Goal: Information Seeking & Learning: Find specific fact

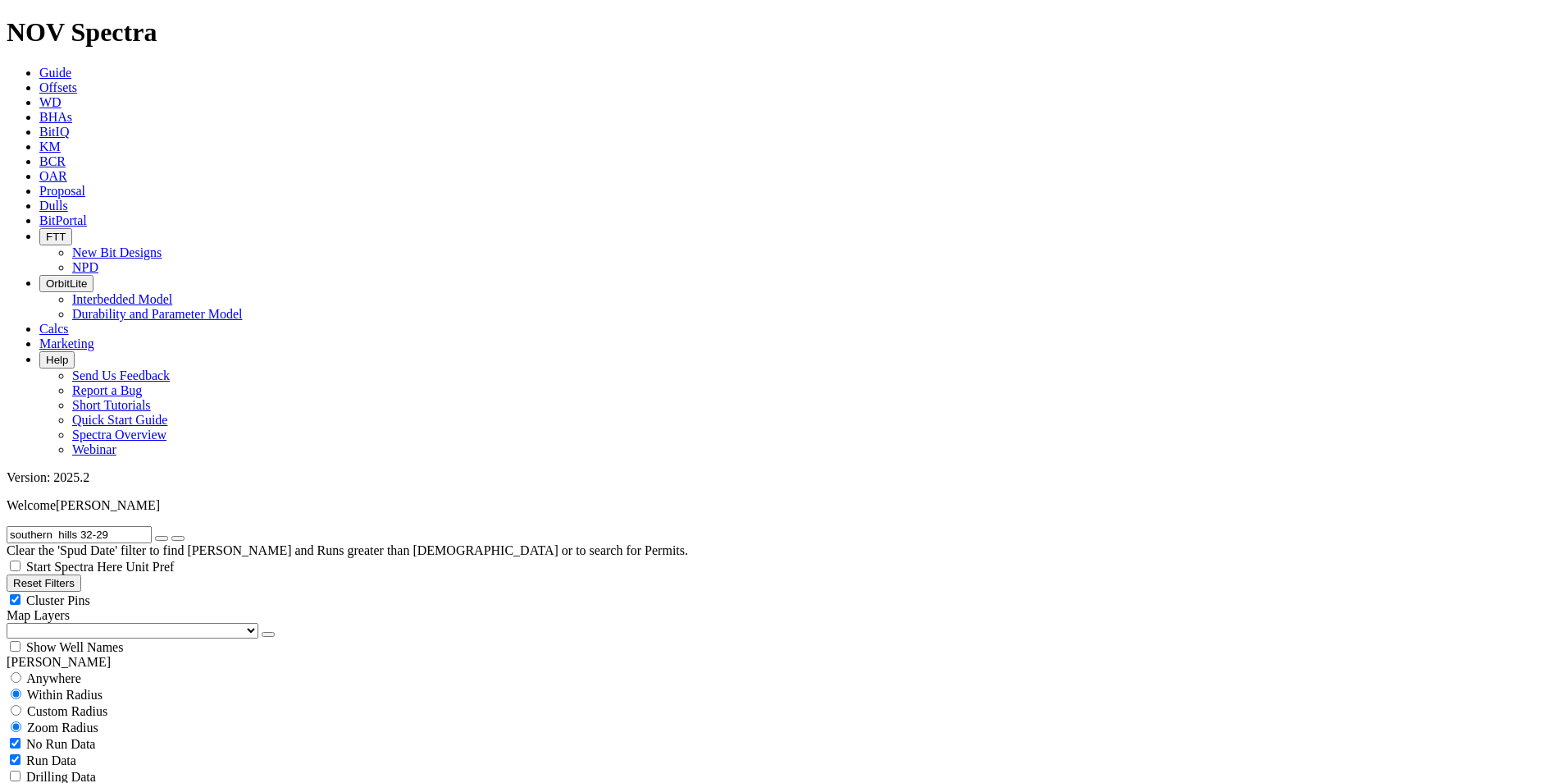
click at [87, 213] on span "BitPortal" at bounding box center [63, 220] width 48 height 14
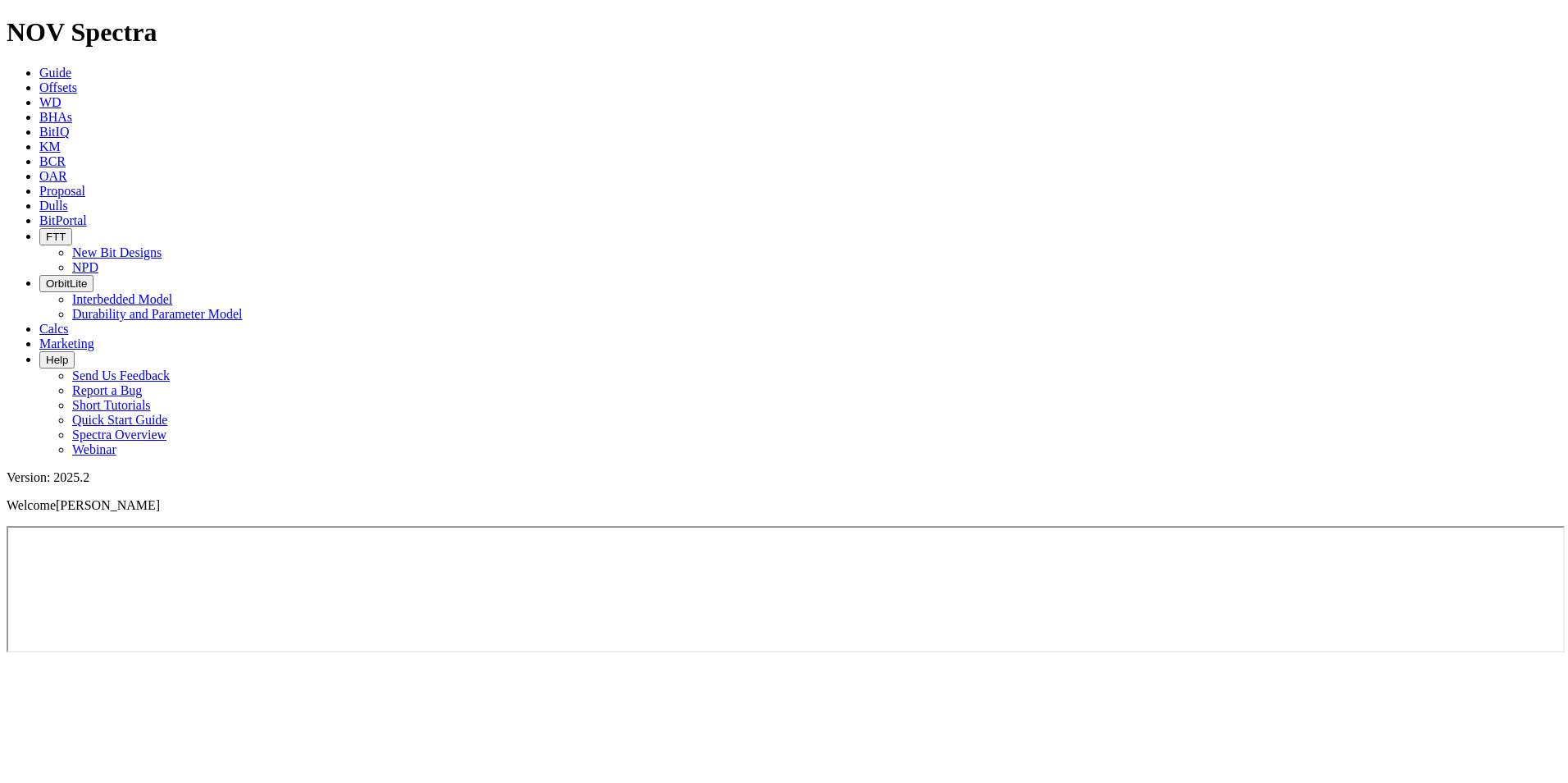
click at [77, 81] on span "Offsets" at bounding box center [58, 88] width 38 height 14
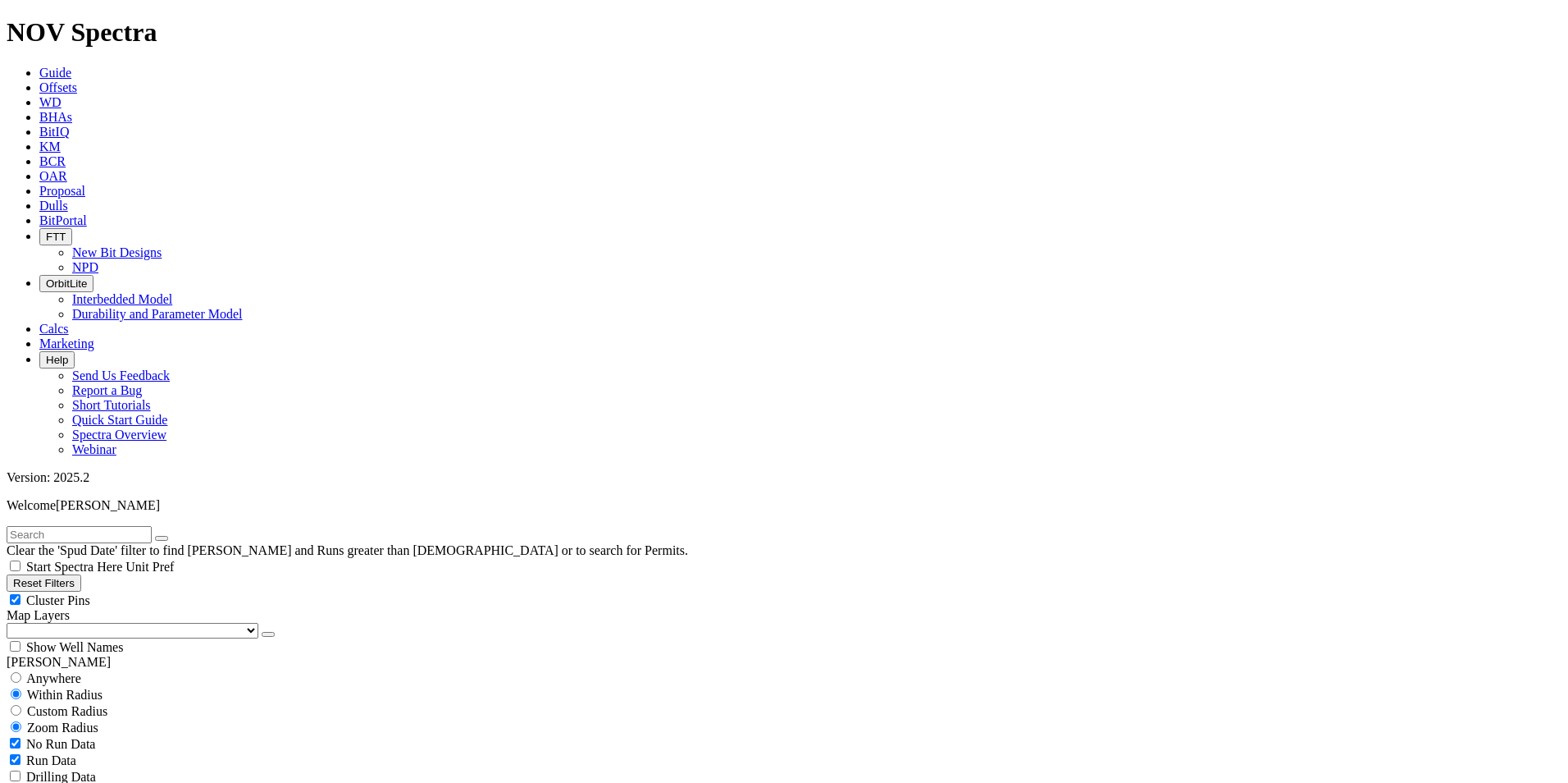
click at [66, 526] on input "text" at bounding box center [79, 534] width 146 height 17
type input "southern hills 32-29"
click at [123, 640] on span "Show Well Names" at bounding box center [75, 647] width 97 height 14
checkbox input "true"
click at [91, 593] on span "Cluster Pins" at bounding box center [59, 600] width 64 height 14
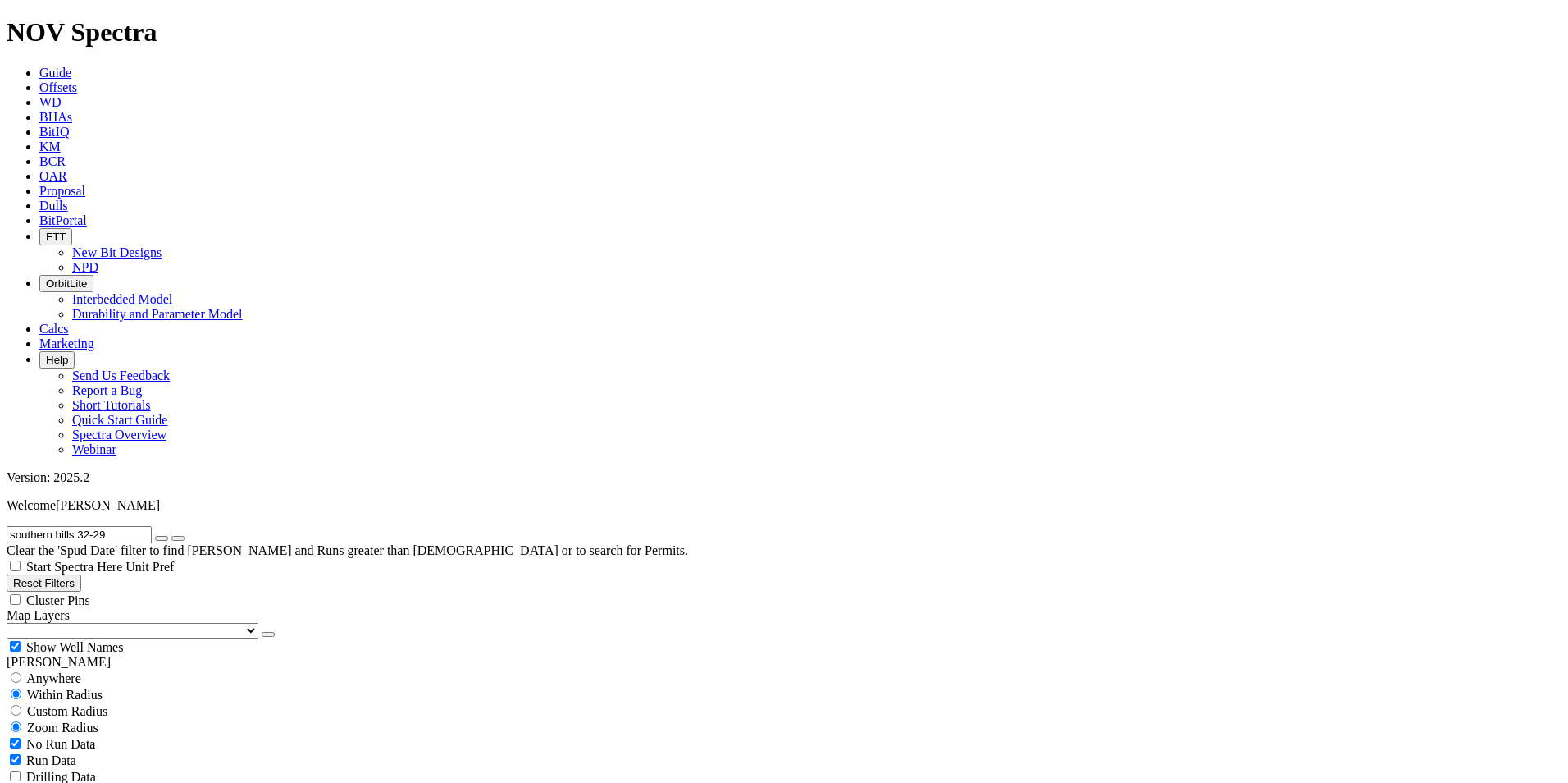
checkbox input "false"
click at [123, 640] on span "Show Well Names" at bounding box center [75, 647] width 97 height 14
checkbox input "false"
click at [68, 199] on span "Dulls" at bounding box center [53, 206] width 28 height 14
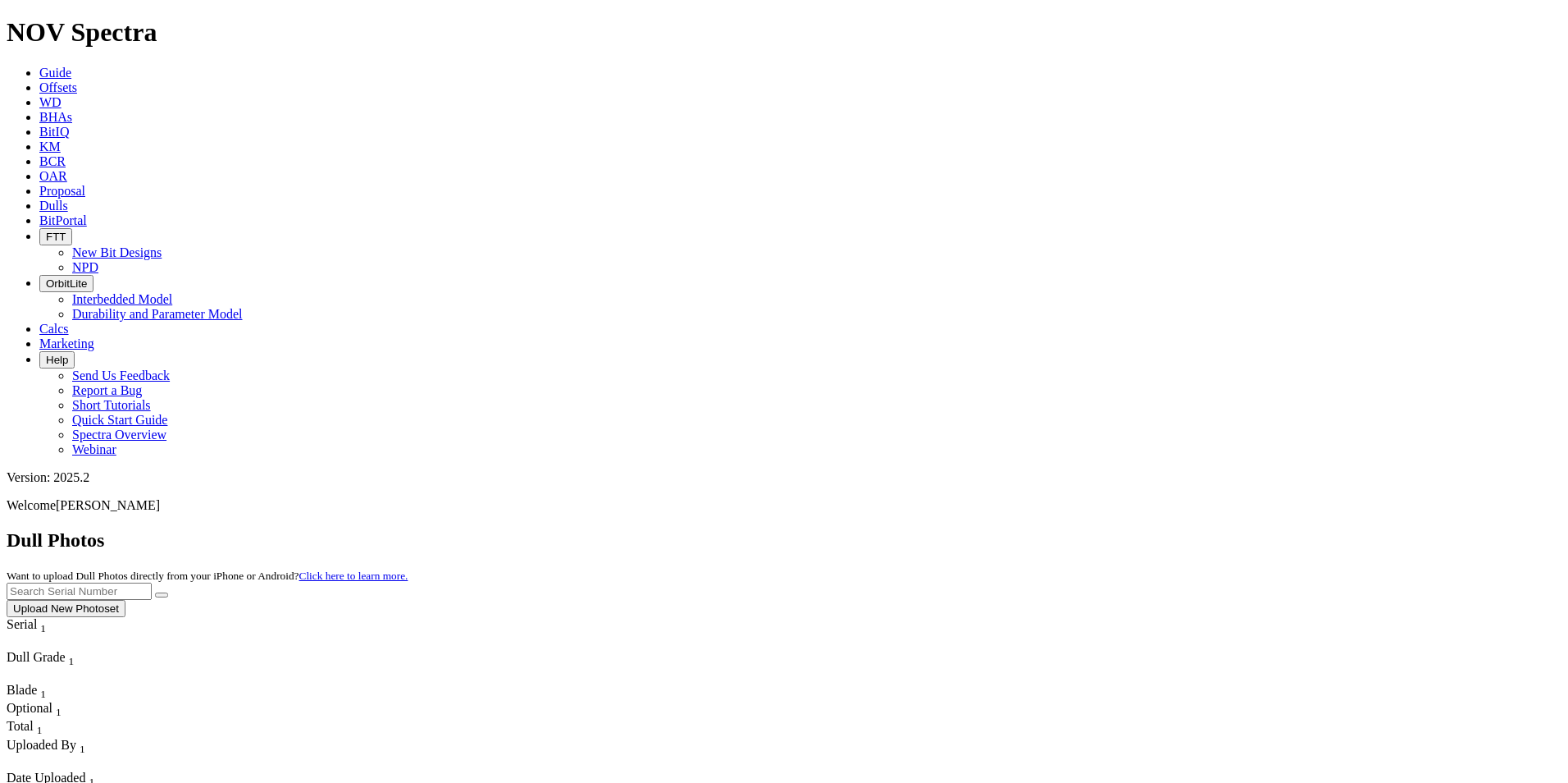
click at [152, 582] on input "text" at bounding box center [79, 590] width 146 height 17
type input "a320095"
click at [162, 595] on icon "submit" at bounding box center [162, 595] width 0 height 0
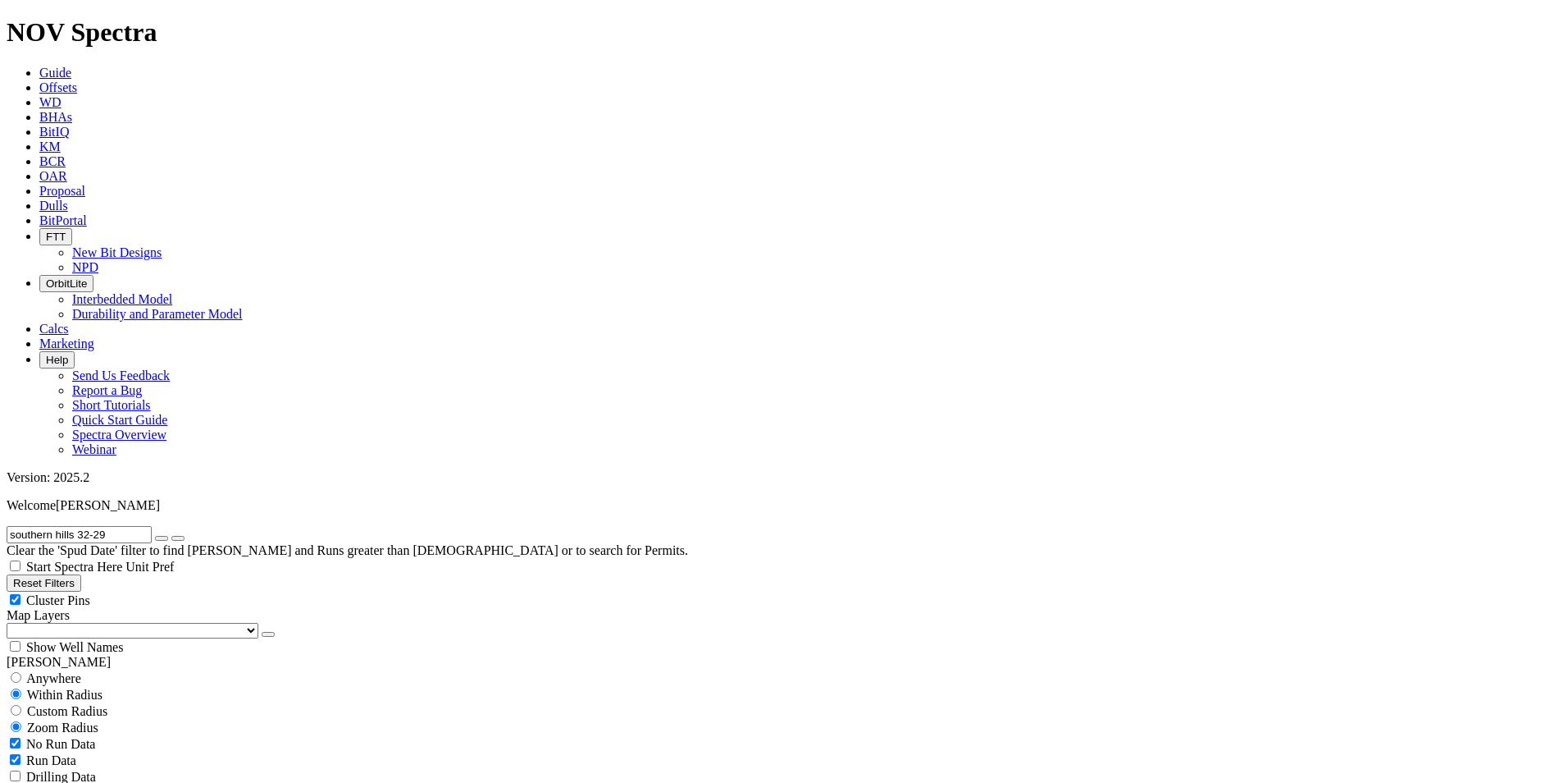
scroll to position [246, 0]
select select
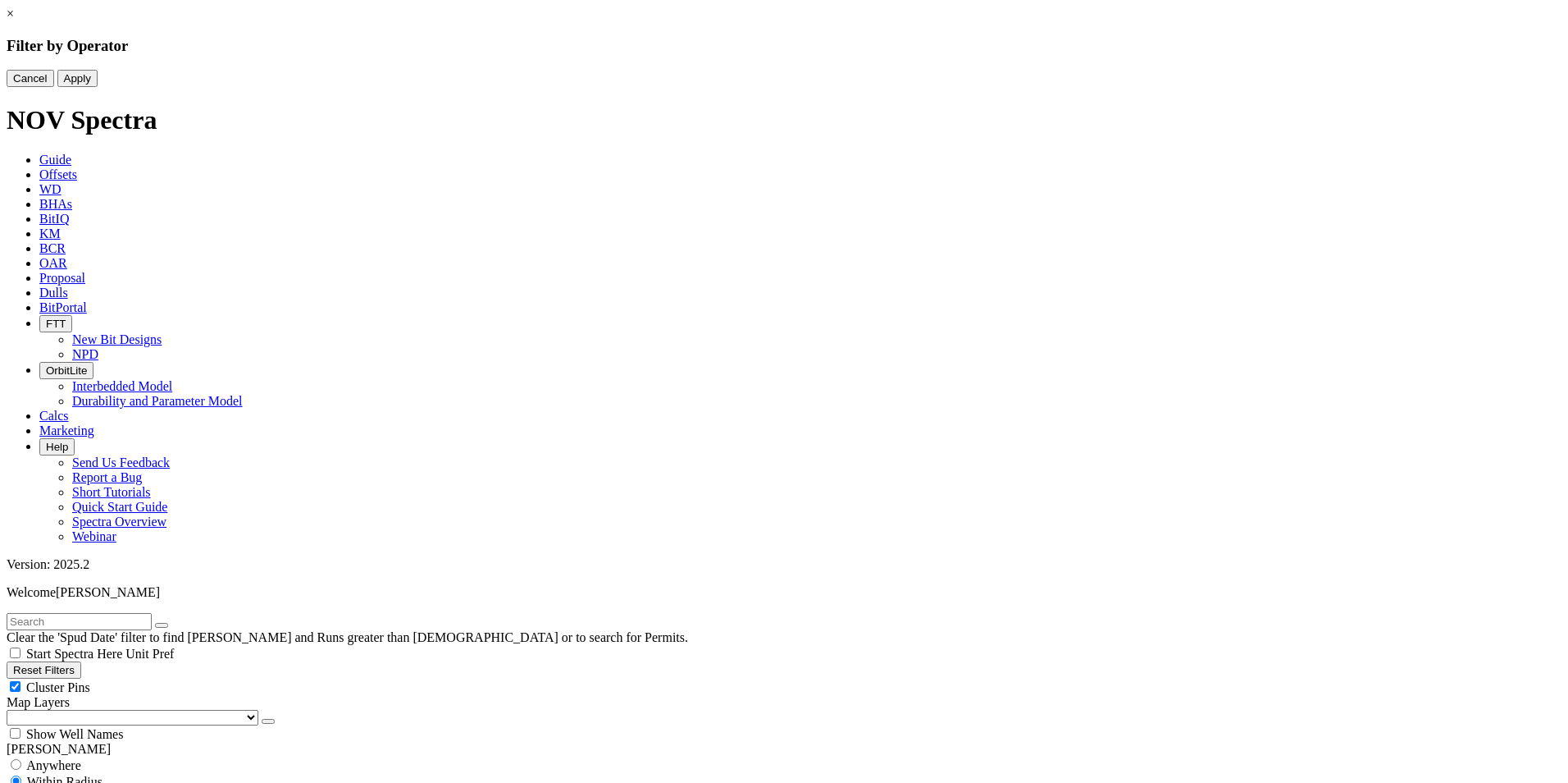
click at [54, 87] on button "Cancel" at bounding box center [30, 78] width 48 height 17
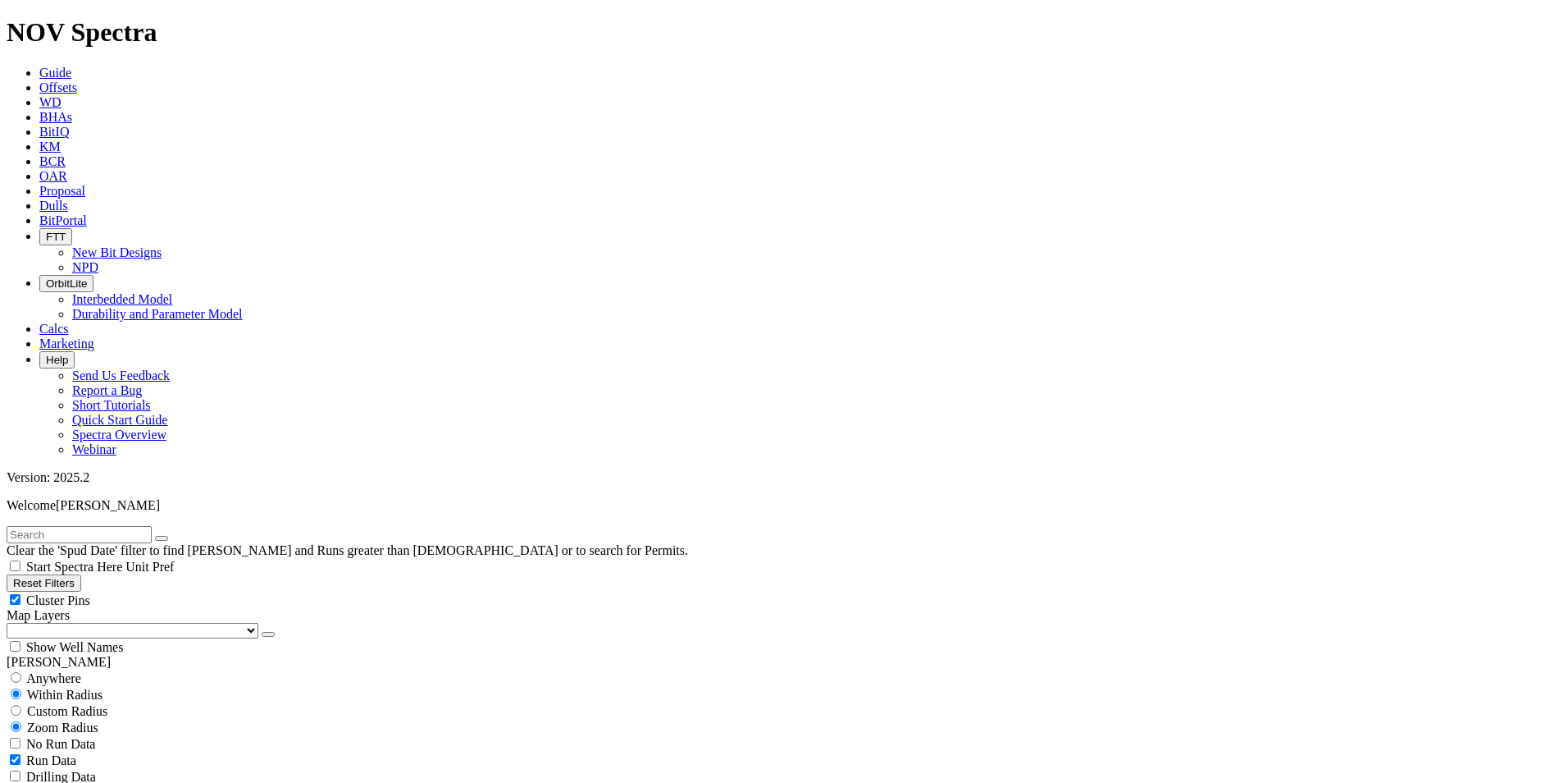
scroll to position [493, 0]
select select
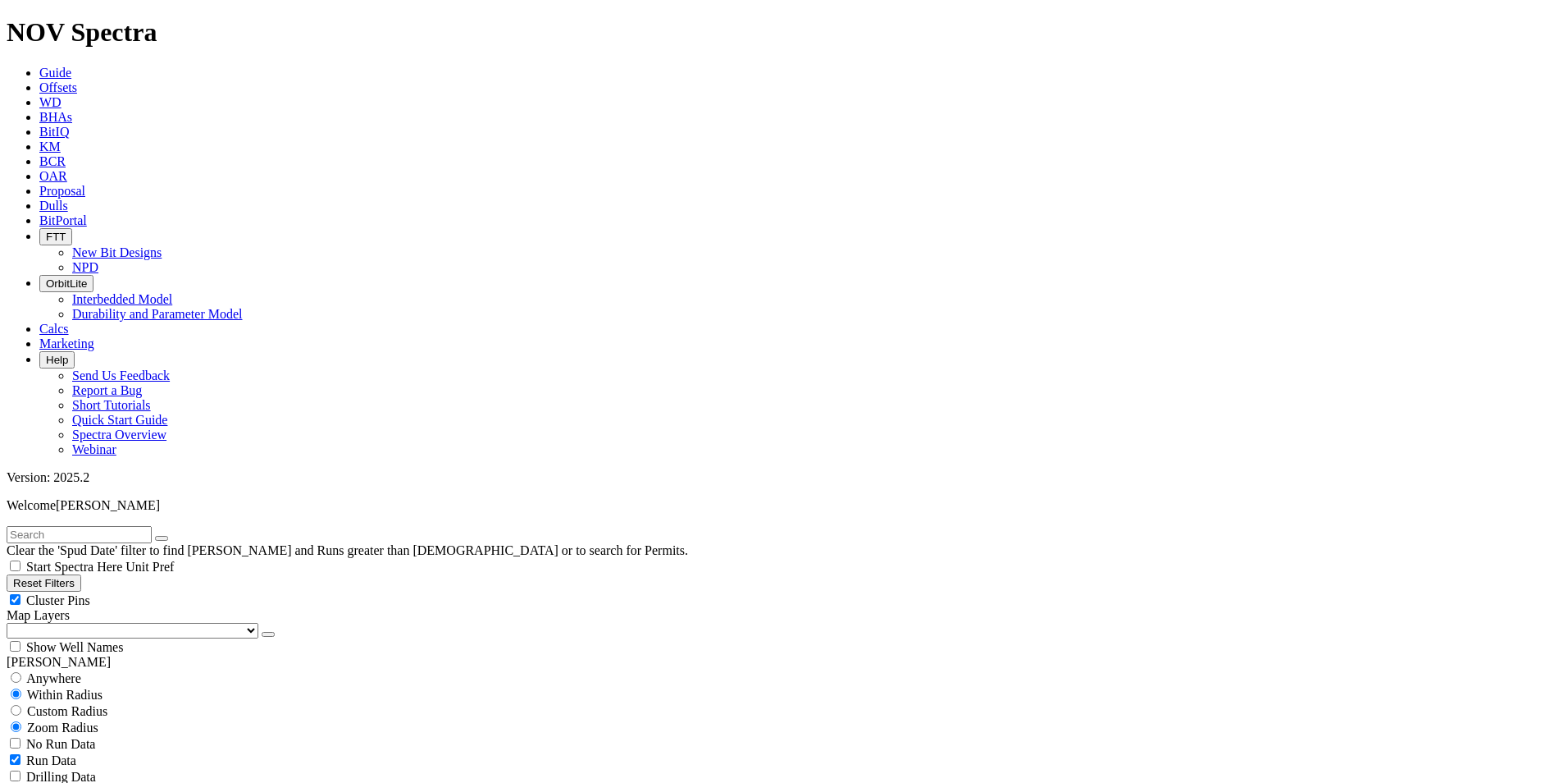
click at [90, 526] on input "text" at bounding box center [79, 534] width 146 height 17
click at [60, 526] on input "southern hill" at bounding box center [79, 534] width 146 height 17
click at [89, 526] on input "southern hill" at bounding box center [79, 534] width 146 height 17
type input "south"
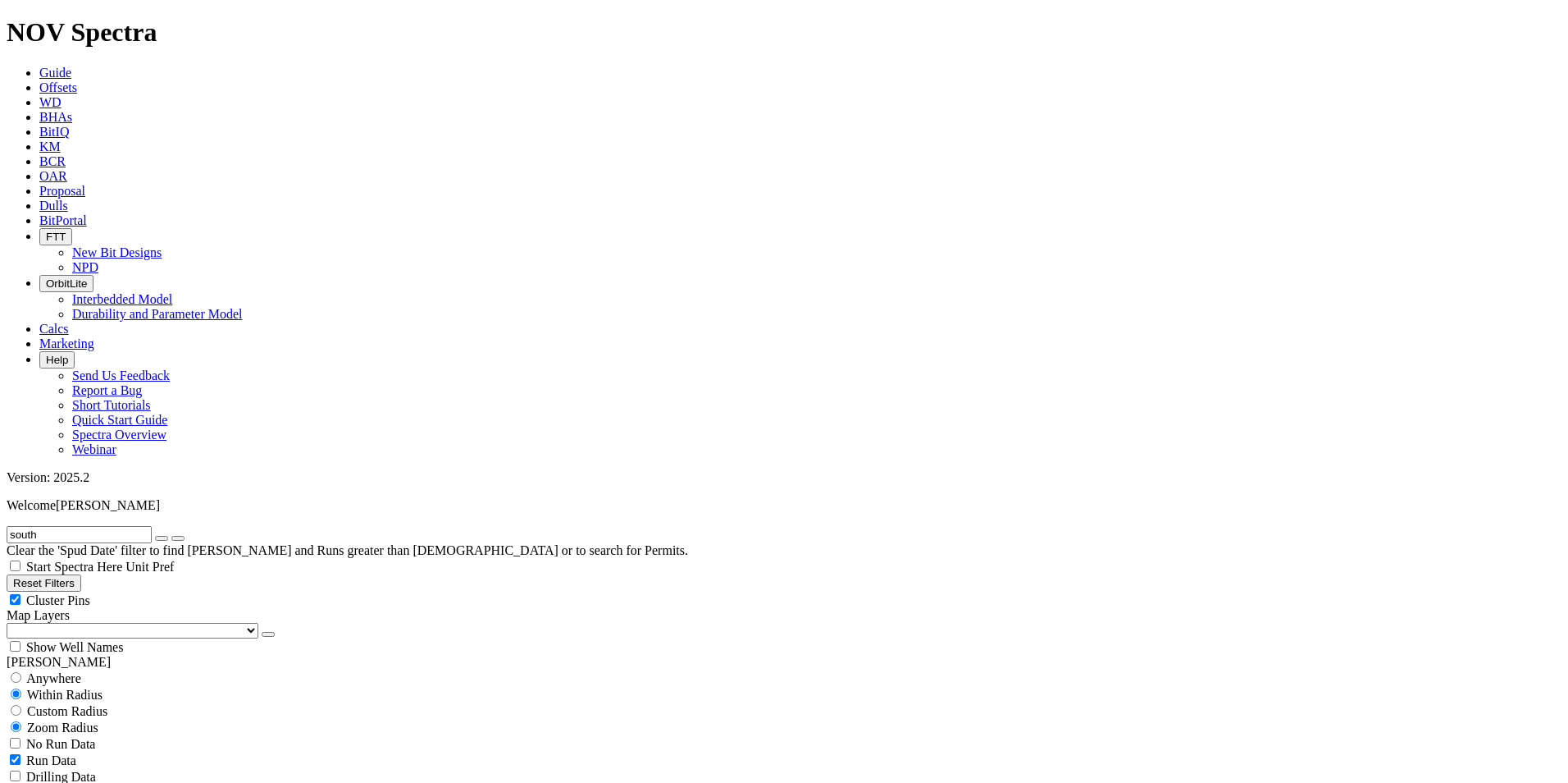
scroll to position [0, 0]
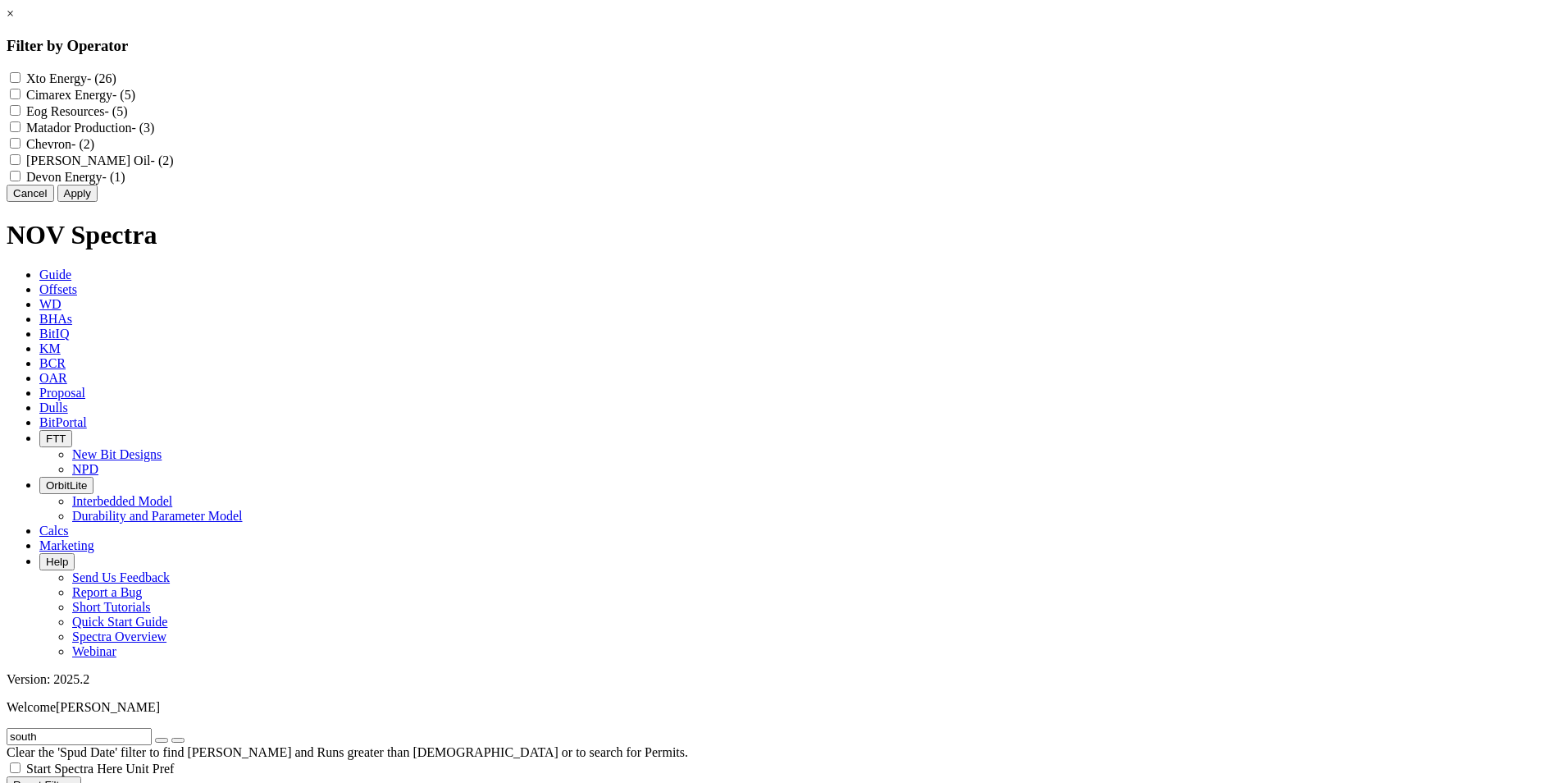
click at [20, 97] on Energy "Cimarex Energy - (5)" at bounding box center [15, 94] width 11 height 11
checkbox Energy "true"
click at [98, 202] on button "Apply" at bounding box center [77, 193] width 40 height 17
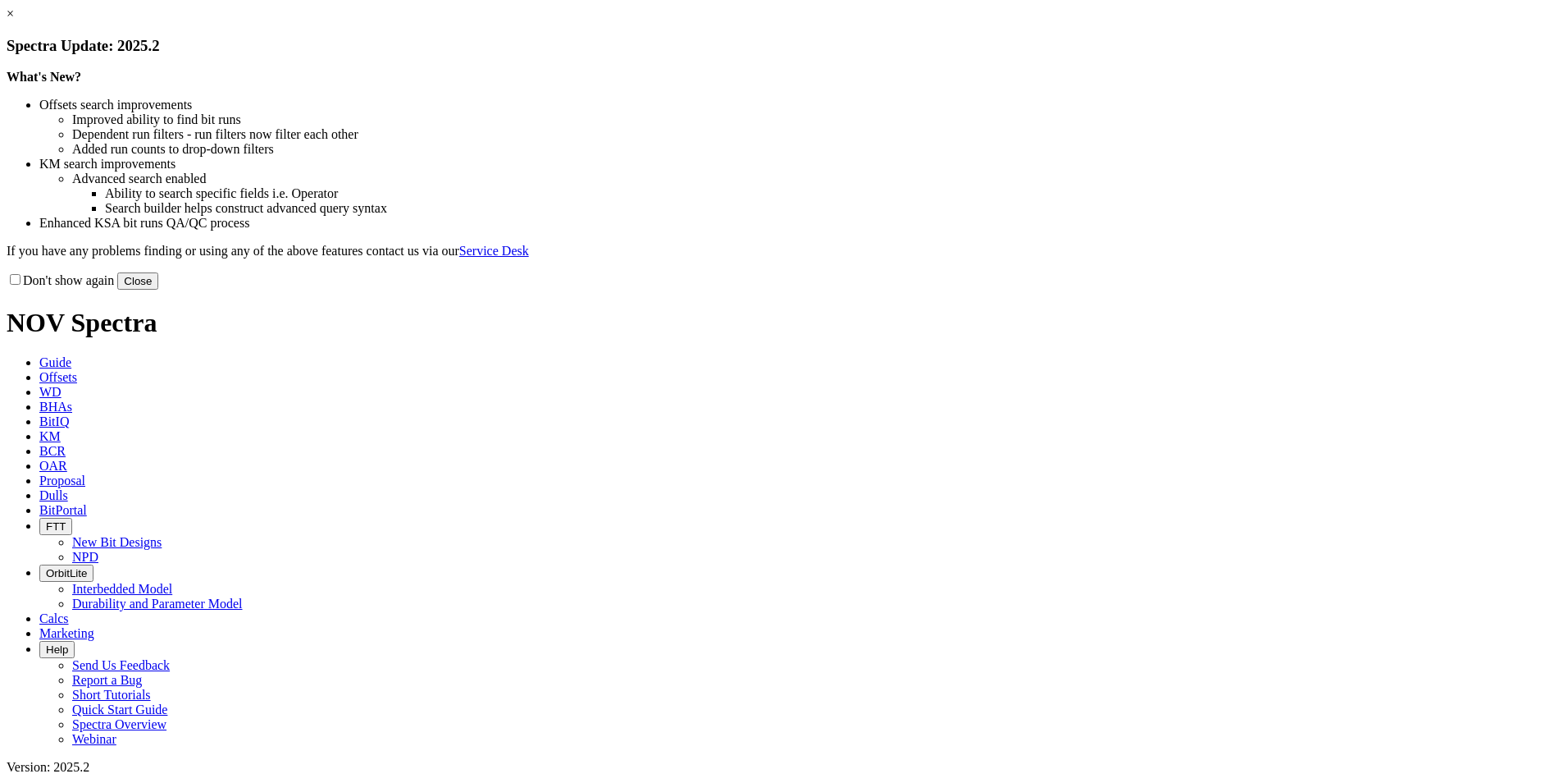
click at [14, 20] on link "×" at bounding box center [10, 13] width 7 height 14
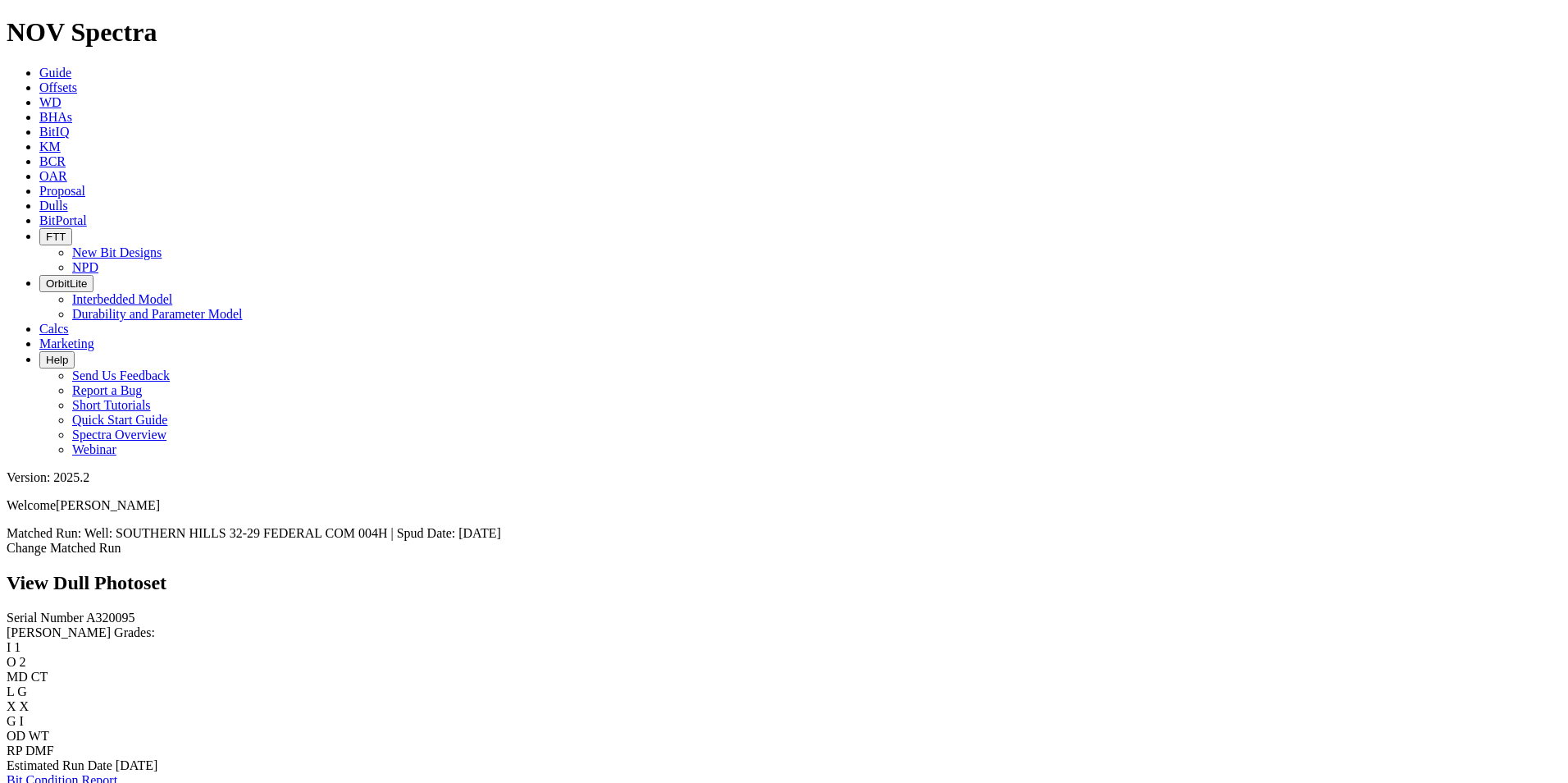
click at [39, 199] on icon at bounding box center [39, 206] width 0 height 14
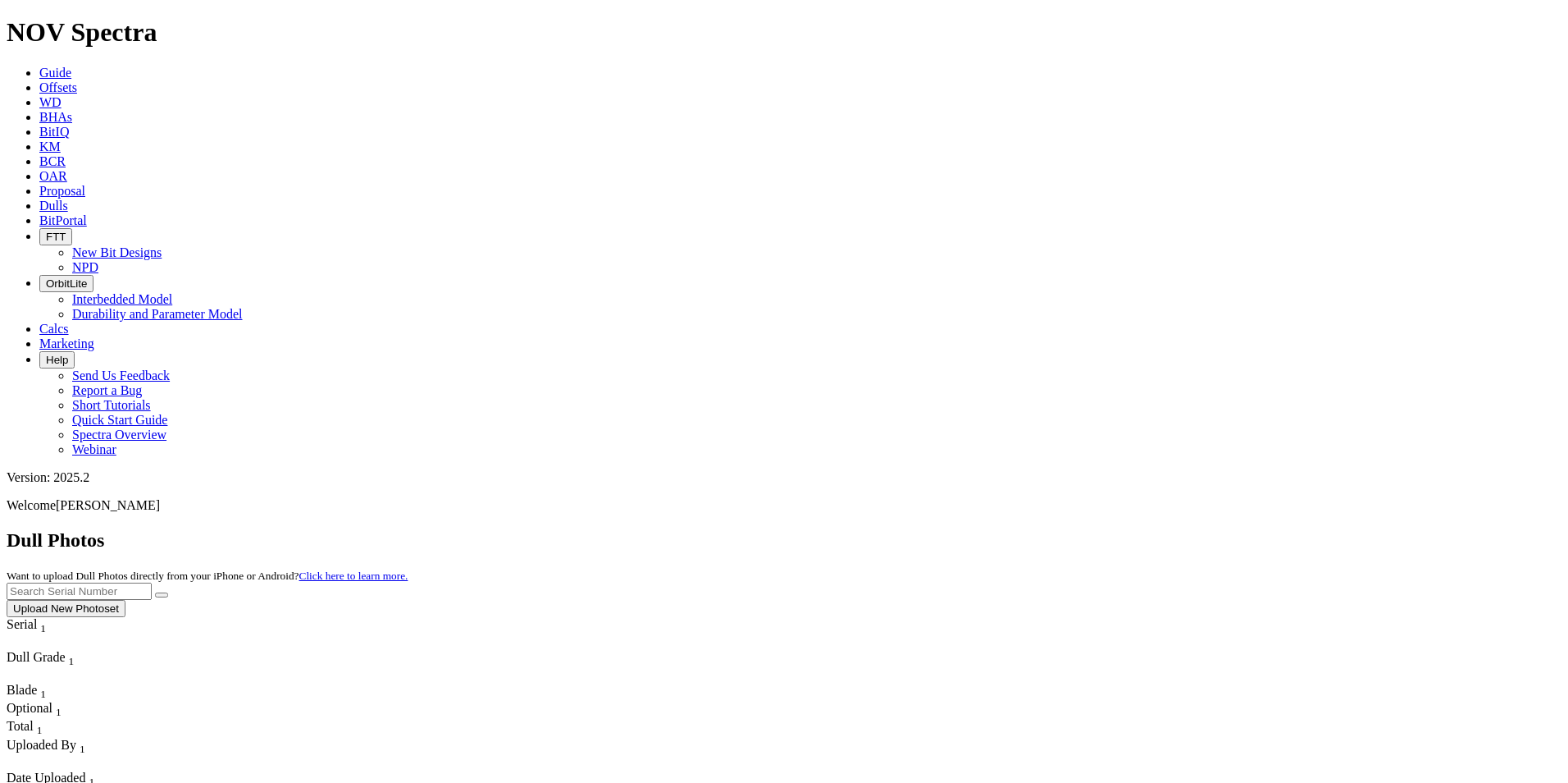
click at [152, 582] on input "text" at bounding box center [79, 590] width 146 height 17
type input "a320095"
click at [162, 595] on icon "submit" at bounding box center [162, 595] width 0 height 0
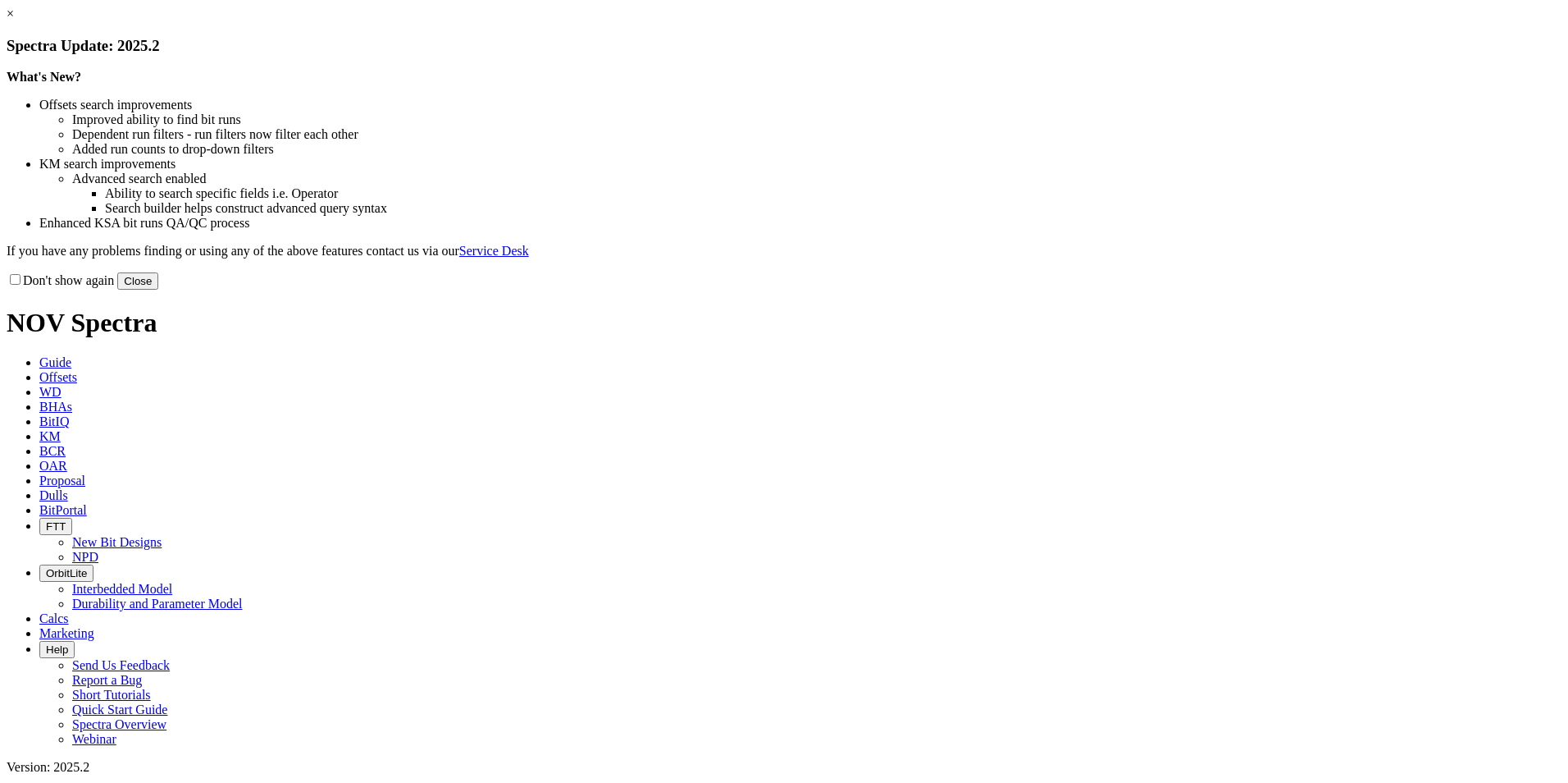
click at [14, 20] on link "×" at bounding box center [10, 13] width 7 height 14
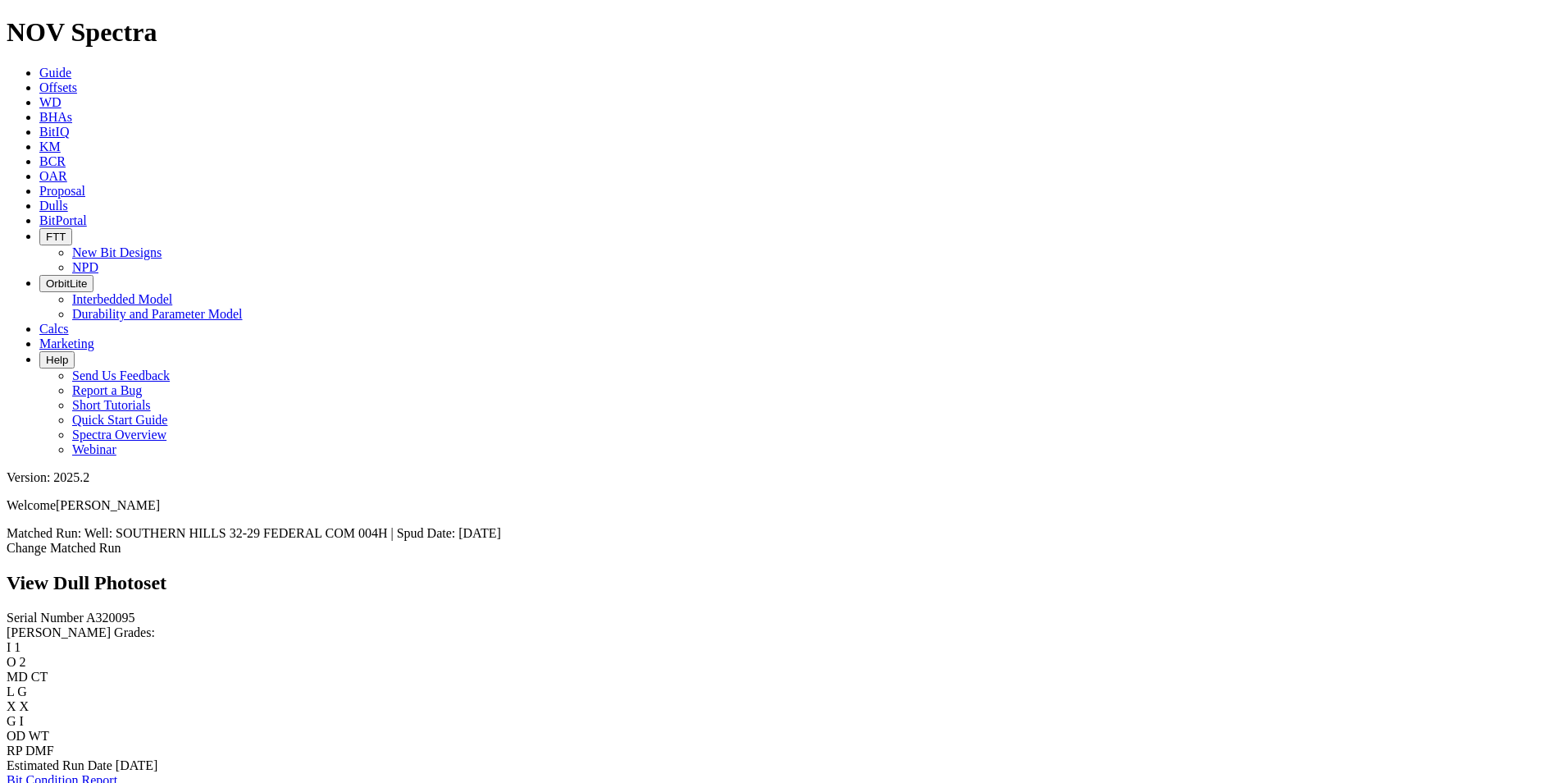
scroll to position [2522, 0]
